Goal: Transaction & Acquisition: Subscribe to service/newsletter

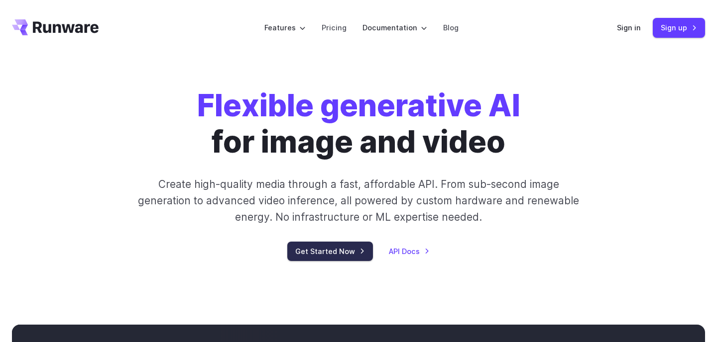
click at [325, 249] on link "Get Started Now" at bounding box center [330, 251] width 86 height 19
click at [336, 31] on link "Pricing" at bounding box center [334, 27] width 25 height 11
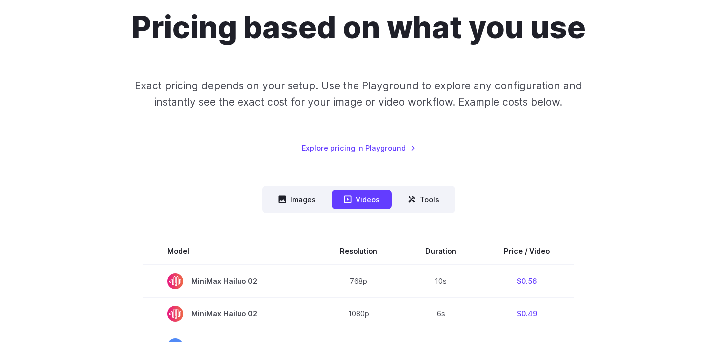
scroll to position [164, 0]
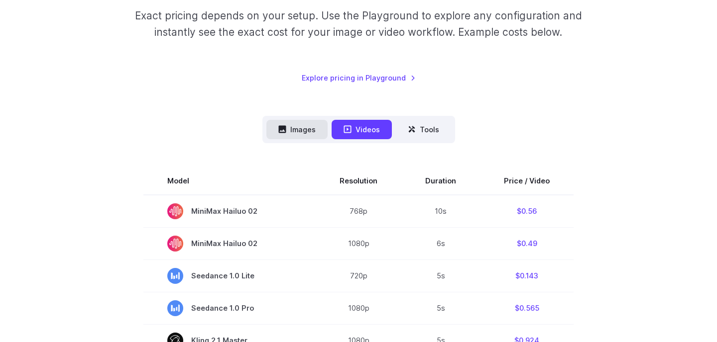
click at [307, 131] on button "Images" at bounding box center [296, 129] width 61 height 19
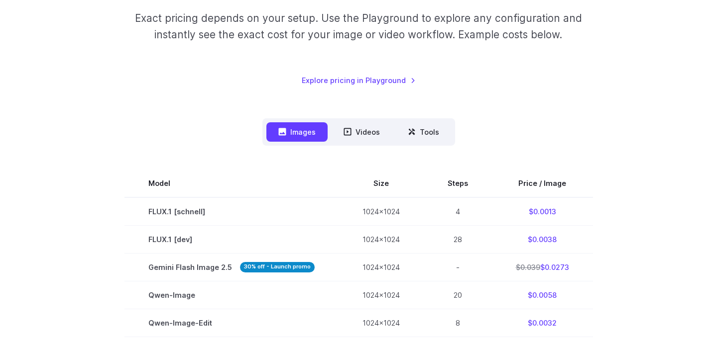
scroll to position [0, 0]
